Goal: Transaction & Acquisition: Subscribe to service/newsletter

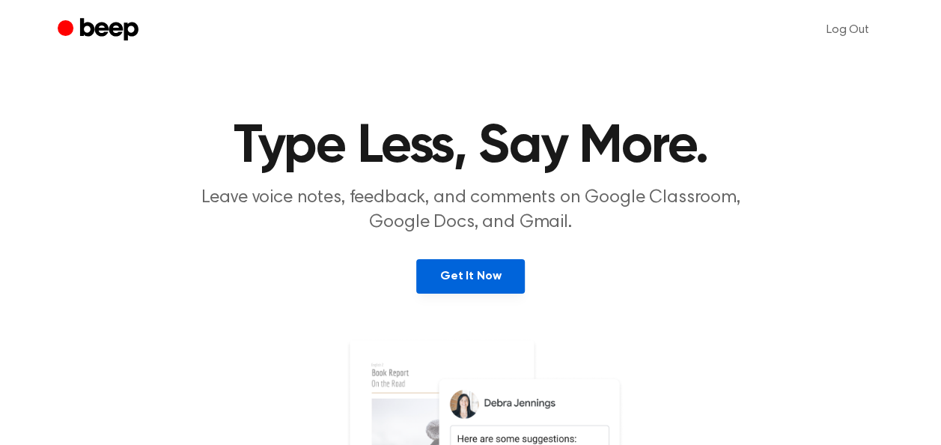
click at [467, 264] on link "Get It Now" at bounding box center [470, 276] width 109 height 34
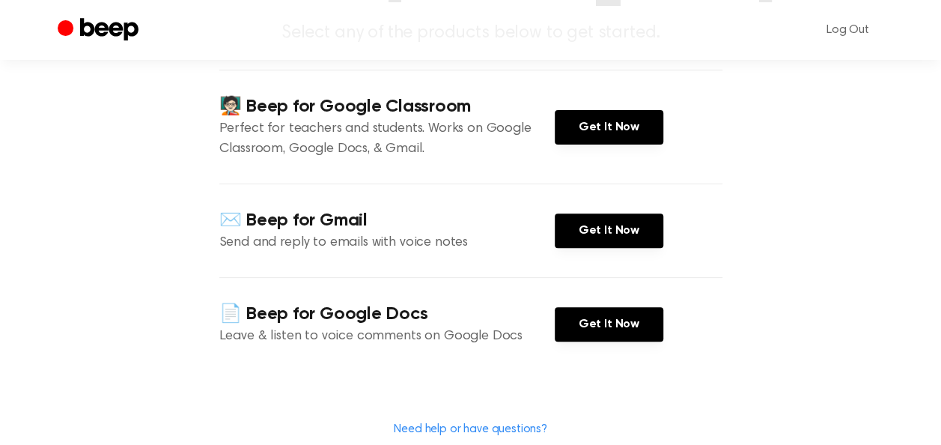
scroll to position [165, 0]
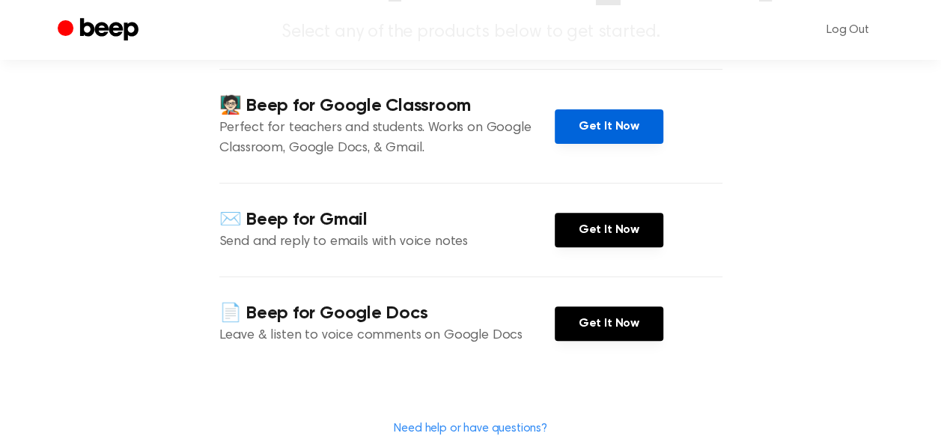
click at [656, 127] on link "Get It Now" at bounding box center [609, 126] width 109 height 34
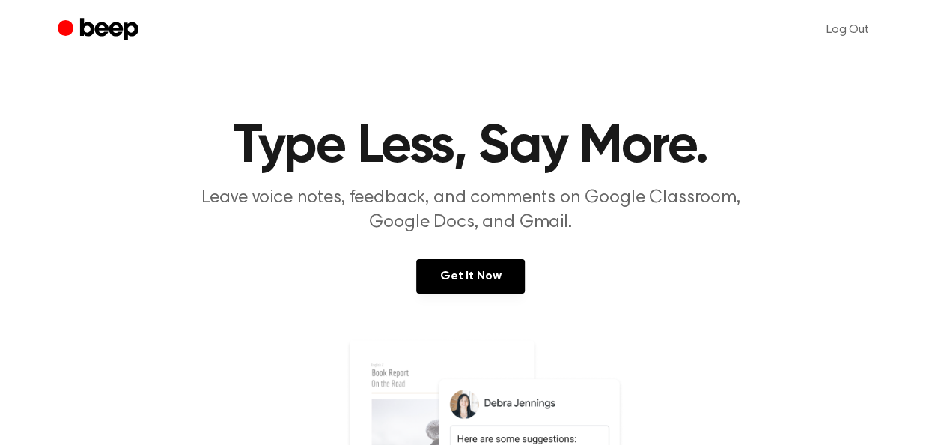
click at [93, 25] on icon "Beep" at bounding box center [108, 29] width 58 height 22
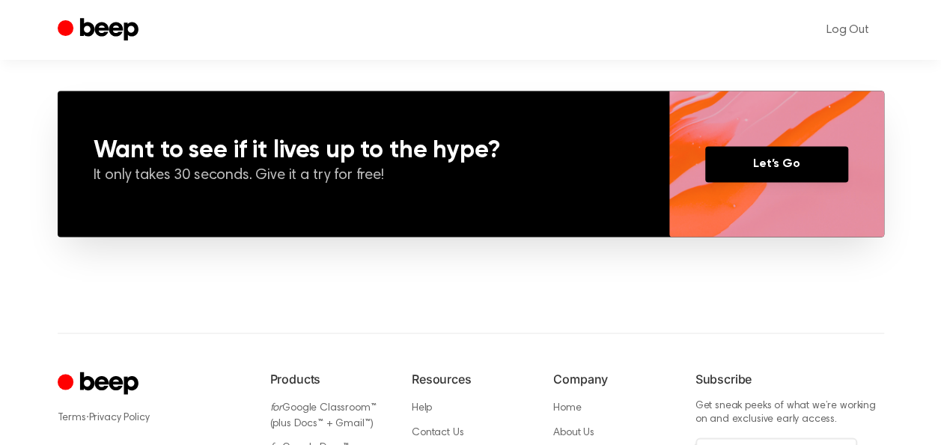
scroll to position [1243, 0]
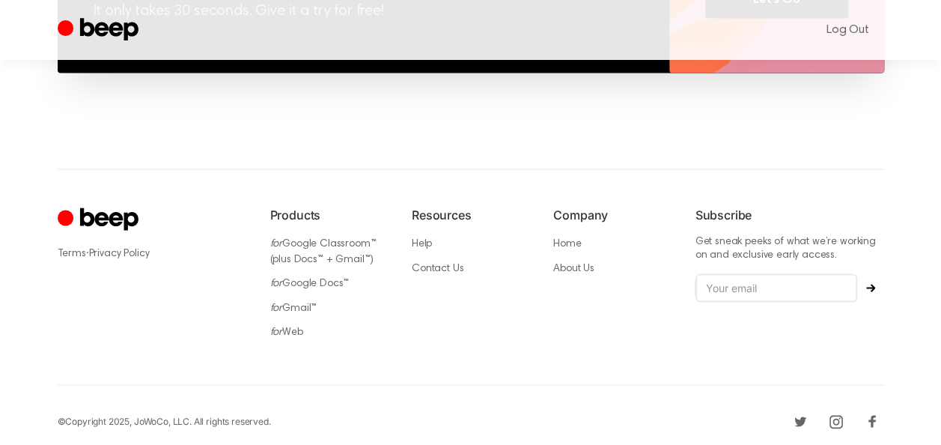
click at [111, 227] on icon "Cruip" at bounding box center [100, 219] width 85 height 29
click at [83, 214] on icon "Cruip" at bounding box center [108, 219] width 58 height 22
click at [55, 218] on div "Terms · Privacy Policy Products for Google Classroom™ (plus Docs™ + Gmail™) for…" at bounding box center [471, 312] width 863 height 288
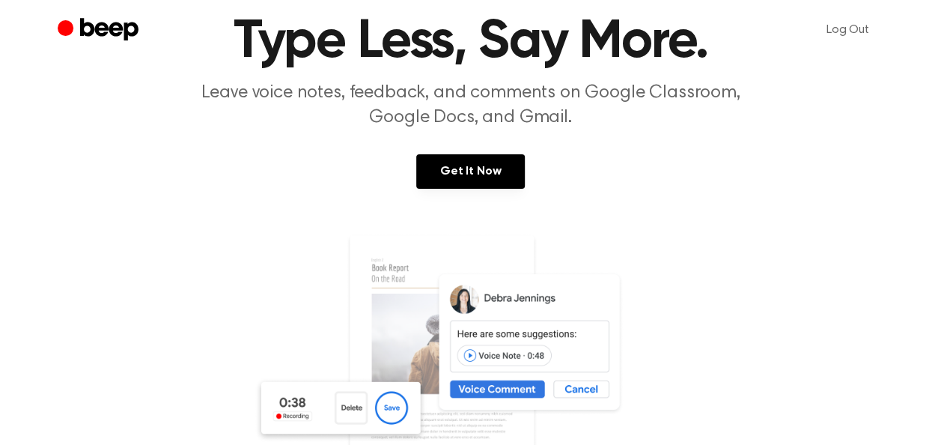
scroll to position [0, 0]
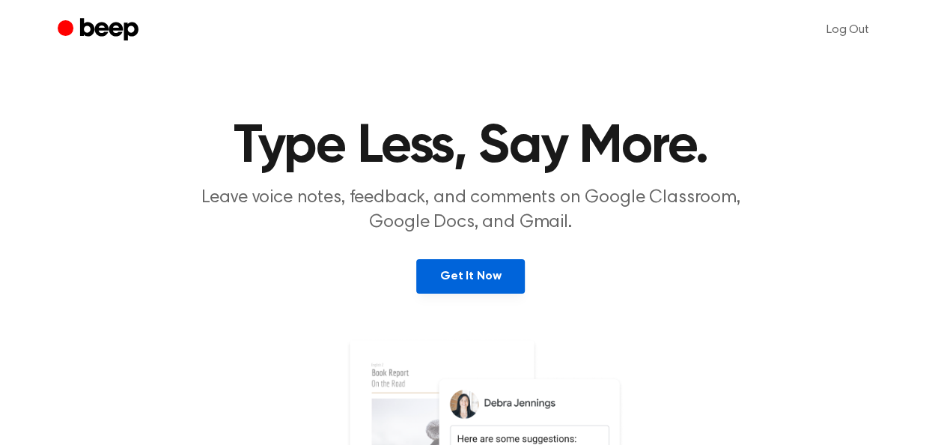
click at [446, 275] on link "Get It Now" at bounding box center [470, 276] width 109 height 34
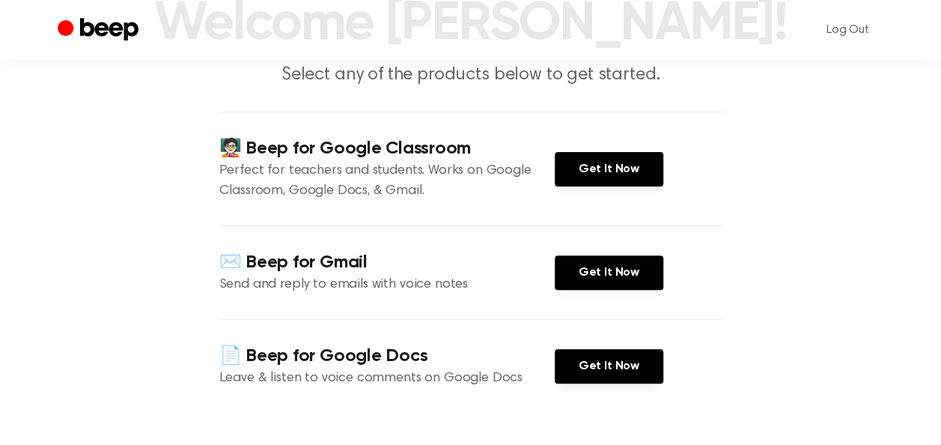
scroll to position [124, 0]
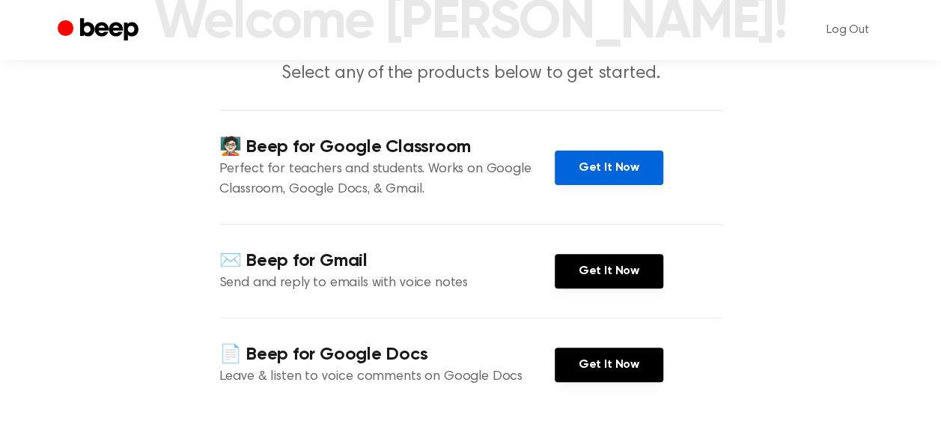
click at [617, 169] on link "Get It Now" at bounding box center [609, 168] width 109 height 34
click at [582, 168] on link "Get It Now" at bounding box center [609, 168] width 109 height 34
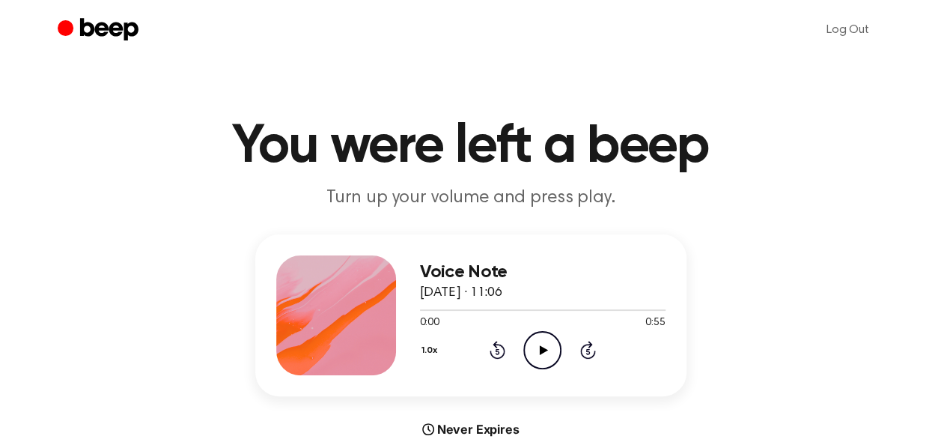
click at [551, 353] on icon "Play Audio" at bounding box center [542, 350] width 38 height 38
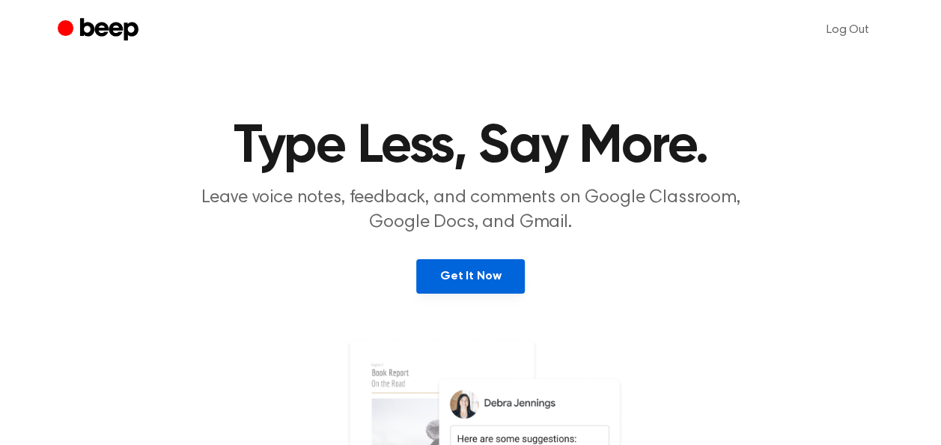
click at [453, 281] on link "Get It Now" at bounding box center [470, 276] width 109 height 34
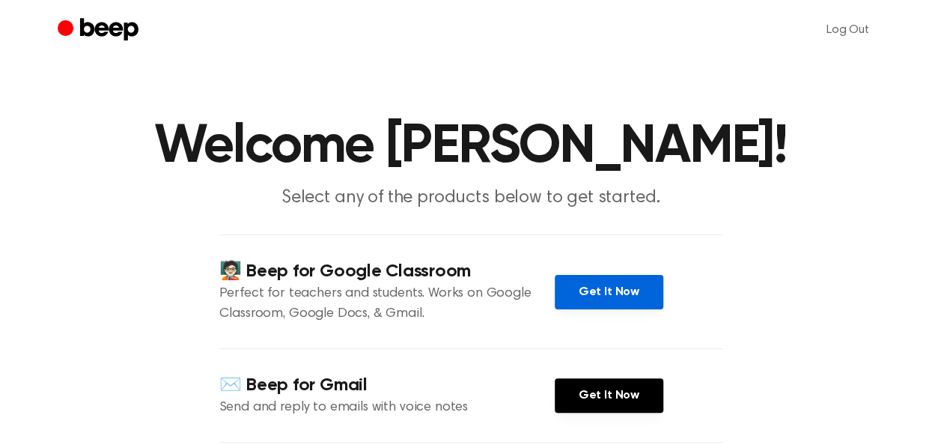
click at [624, 298] on link "Get It Now" at bounding box center [609, 292] width 109 height 34
